Goal: Task Accomplishment & Management: Manage account settings

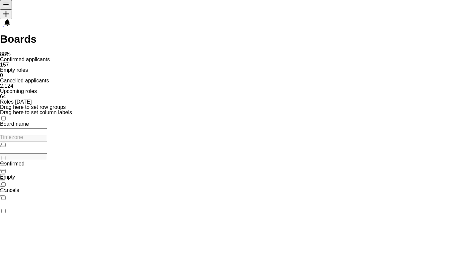
click at [2, 9] on button "Menu" at bounding box center [6, 5] width 12 height 10
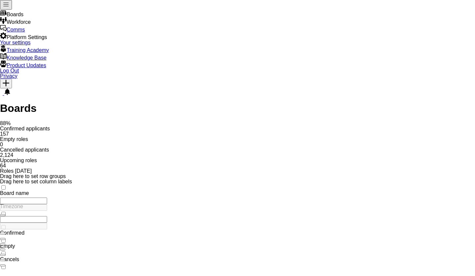
click at [30, 45] on link "Your settings" at bounding box center [15, 43] width 30 height 6
